Goal: Book appointment/travel/reservation

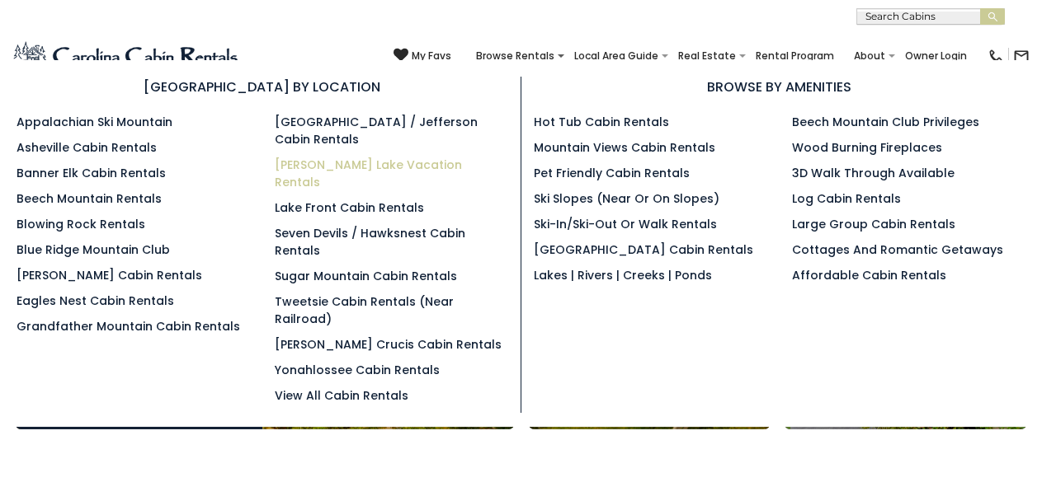
scroll to position [569, 0]
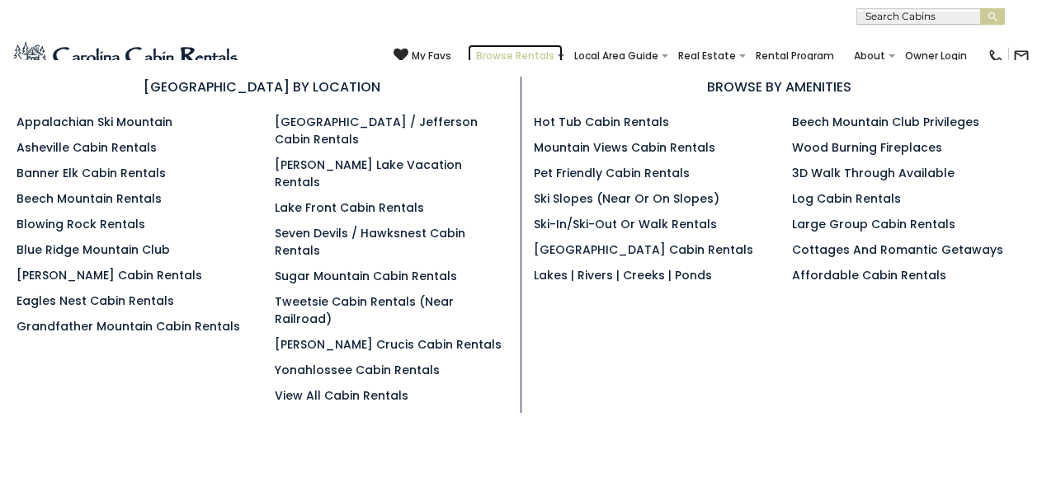
click at [472, 52] on link "Browse Rentals" at bounding box center [515, 56] width 95 height 23
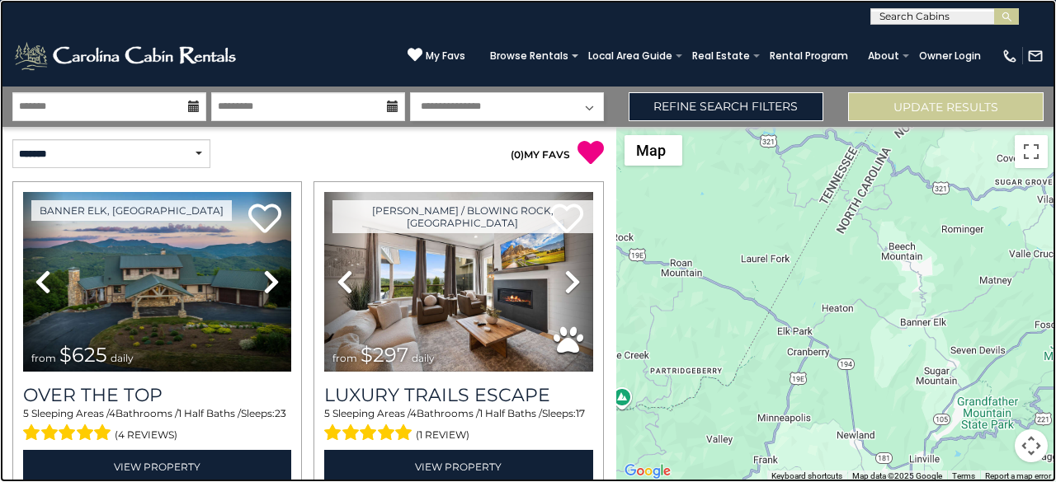
click at [158, 205] on link at bounding box center [528, 241] width 1056 height 482
